Goal: Communication & Community: Answer question/provide support

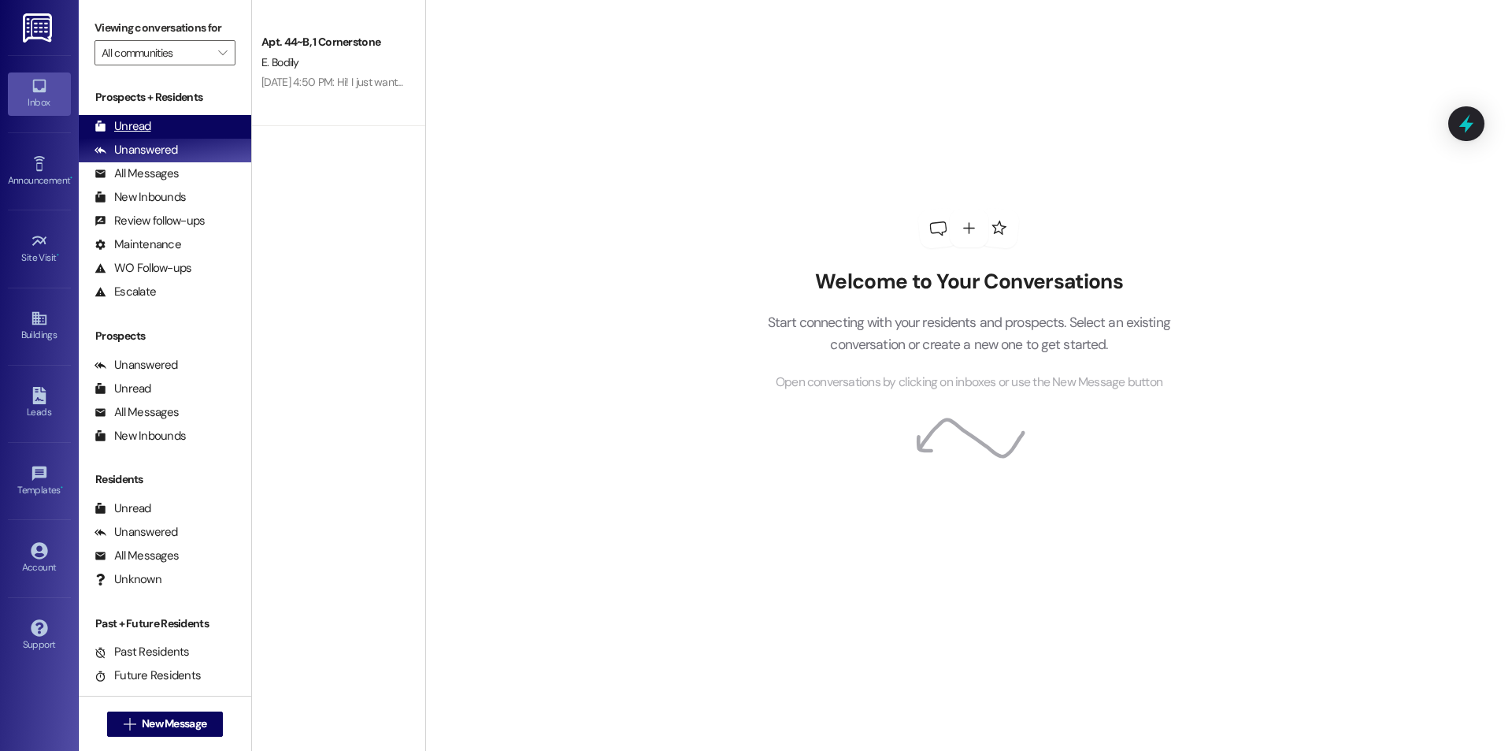
click at [137, 121] on div "Unread" at bounding box center [123, 126] width 57 height 17
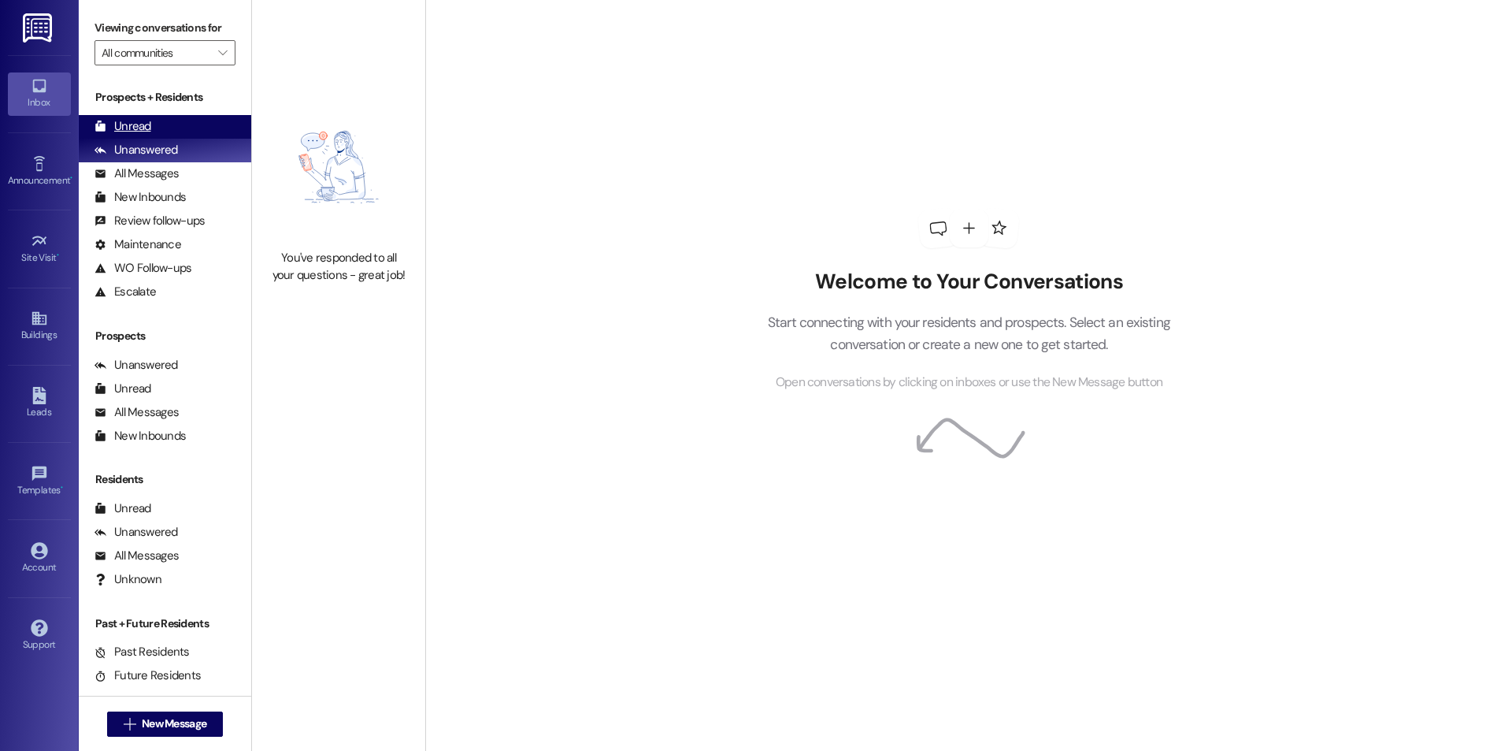
click at [156, 120] on div "Unread (0)" at bounding box center [165, 127] width 172 height 24
click at [135, 119] on div "Unread" at bounding box center [123, 126] width 57 height 17
